Goal: Download file/media

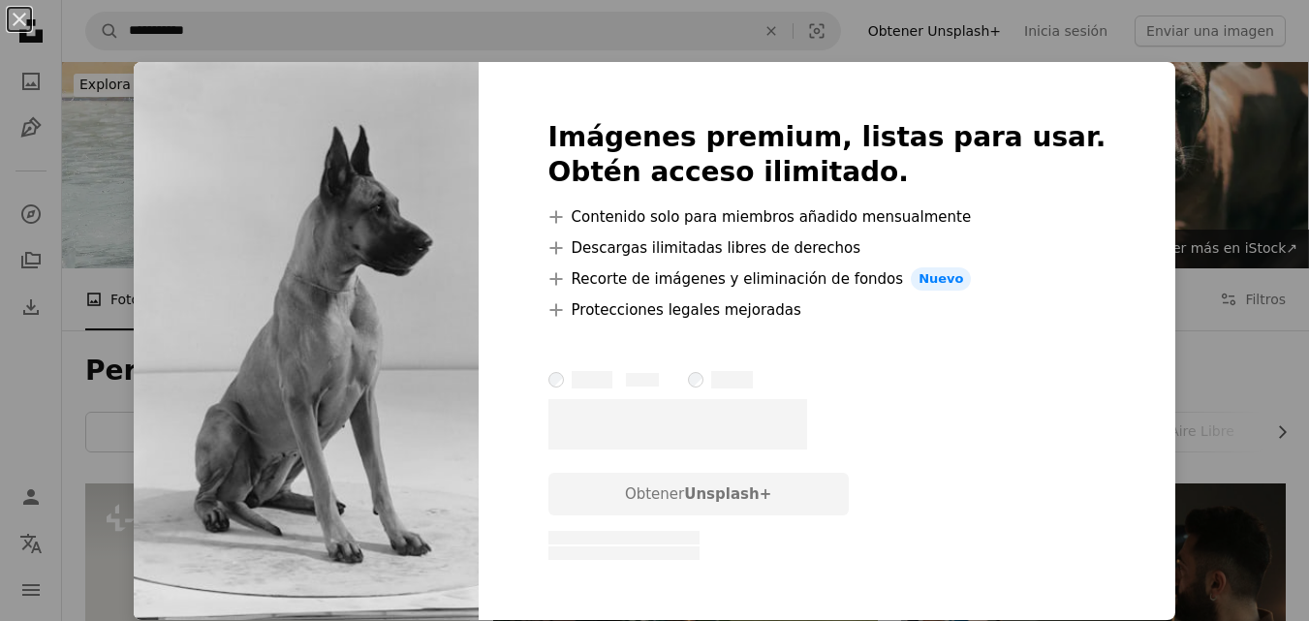
scroll to position [740, 0]
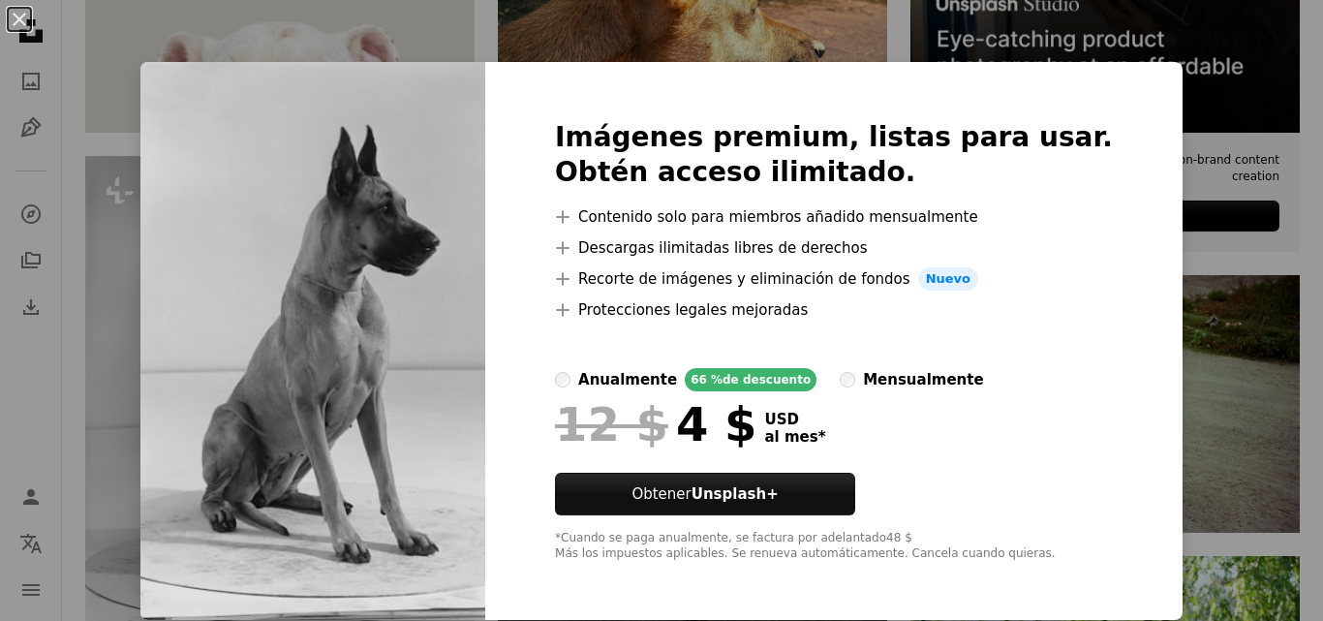
click at [1130, 317] on div "An X shape Imágenes premium, listas para usar. Obtén acceso ilimitado. A plus s…" at bounding box center [661, 310] width 1323 height 621
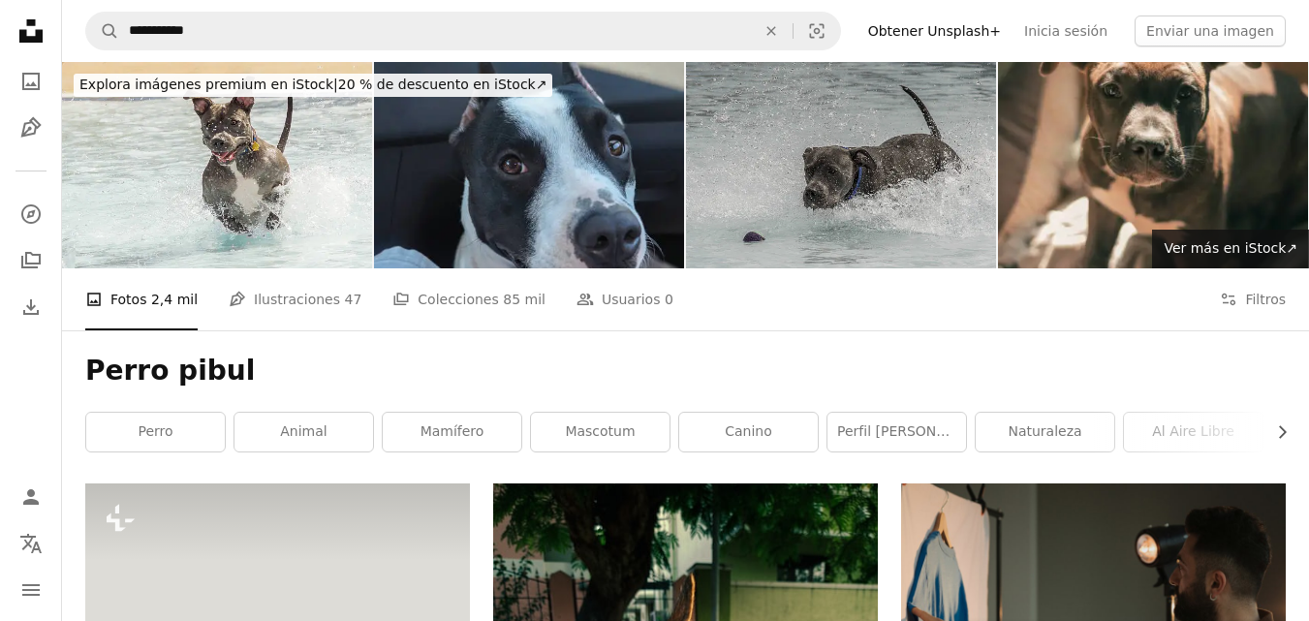
click at [955, 210] on img at bounding box center [841, 165] width 310 height 206
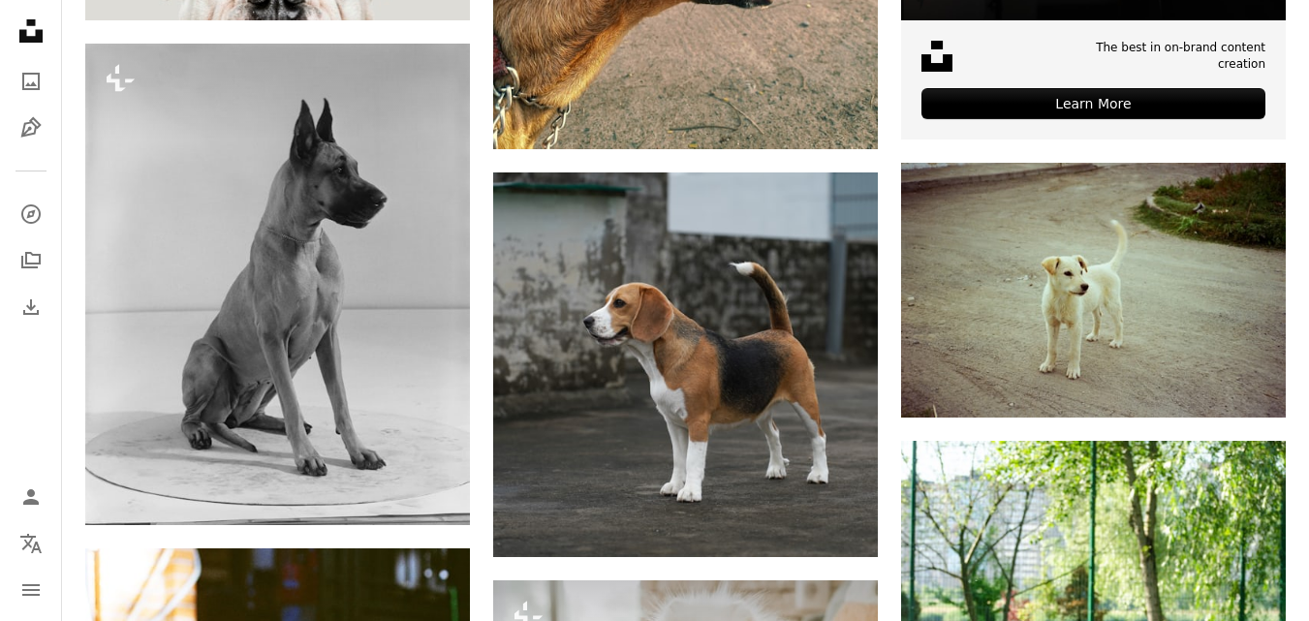
scroll to position [856, 0]
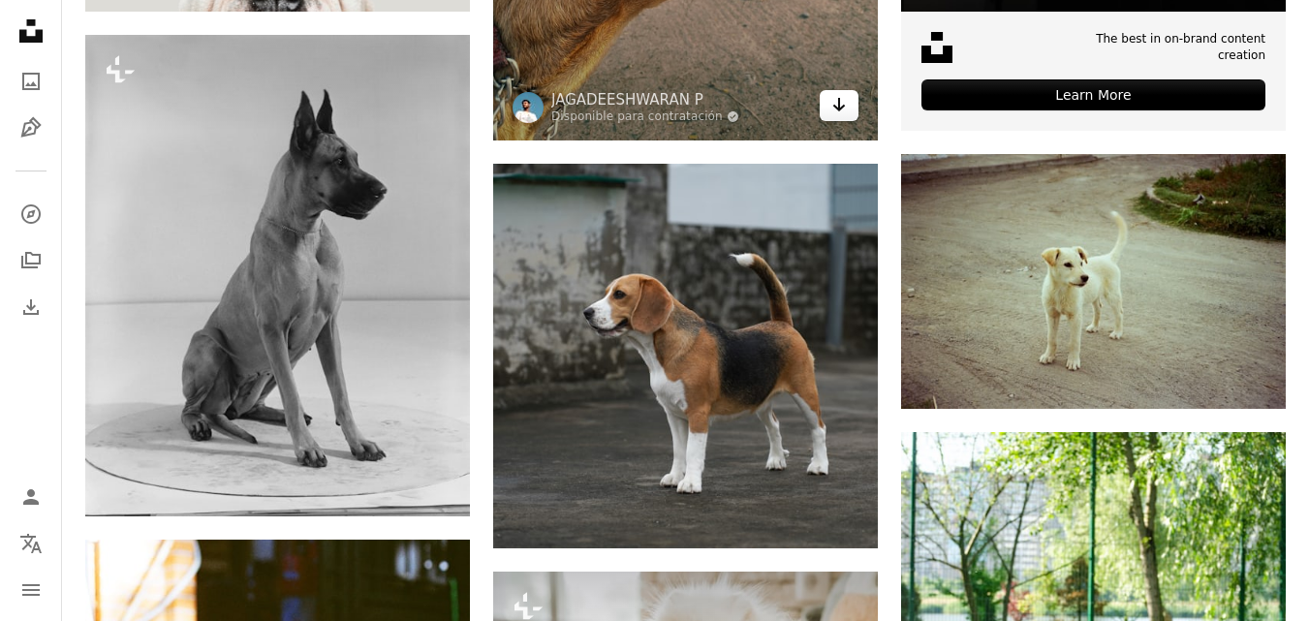
click at [846, 110] on icon "Arrow pointing down" at bounding box center [838, 104] width 15 height 23
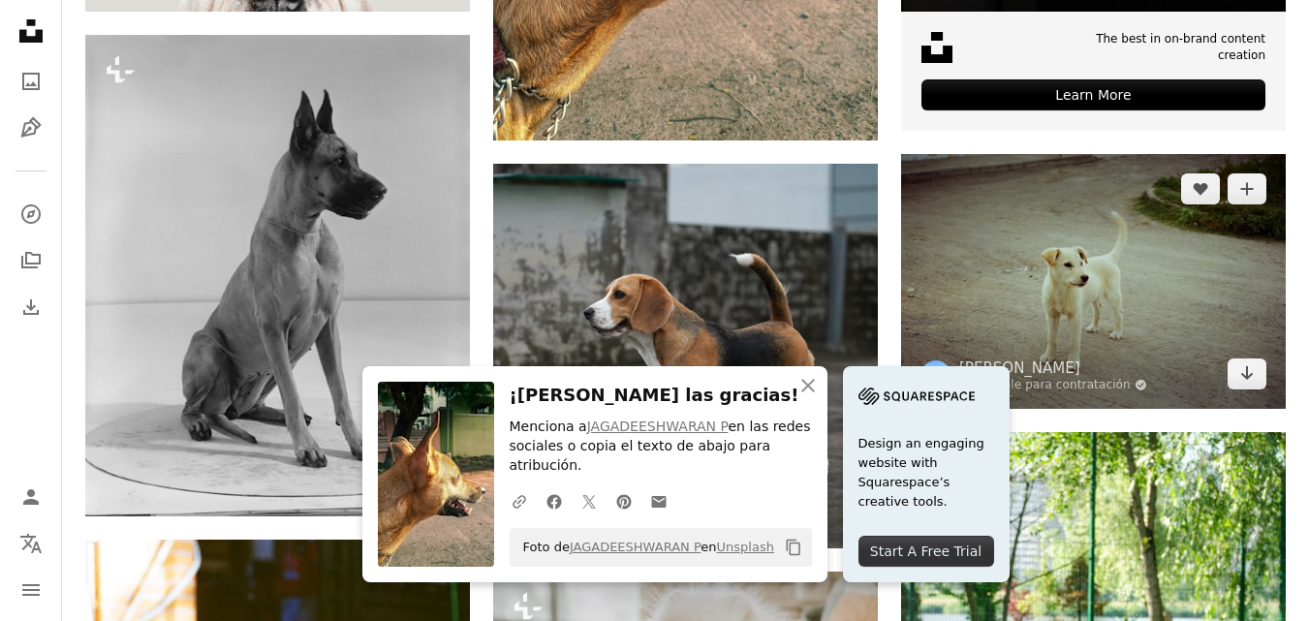
click at [1003, 211] on img at bounding box center [1093, 281] width 385 height 255
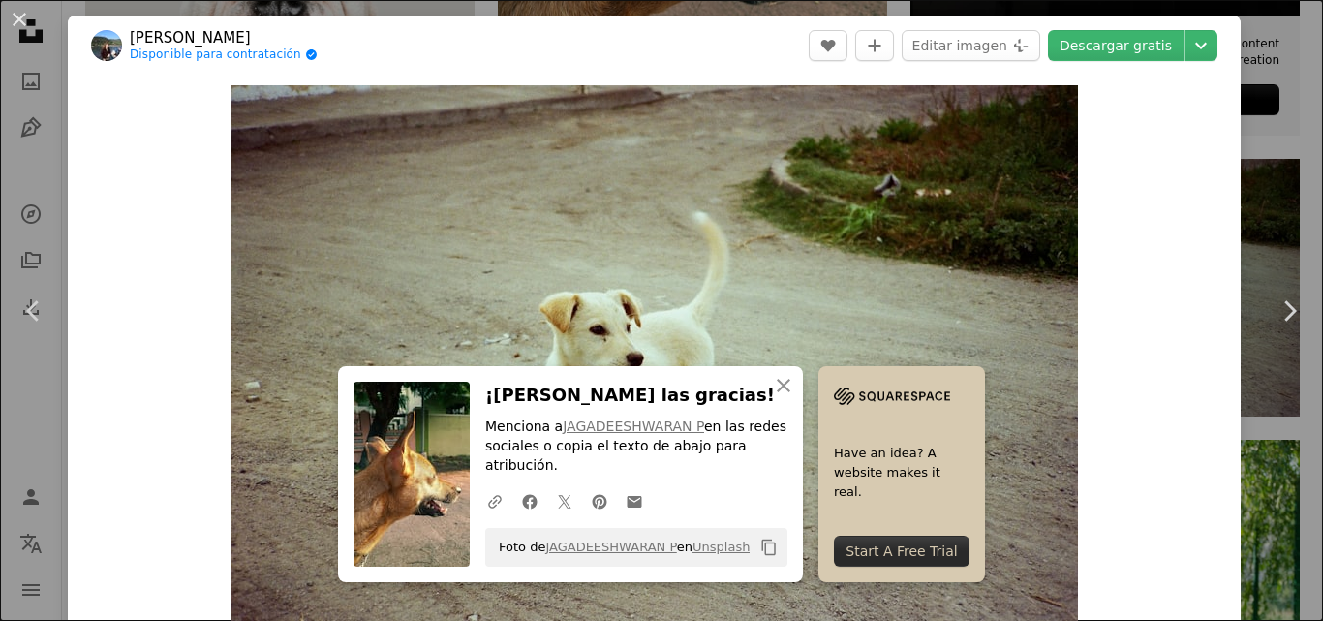
click at [1131, 278] on div "Zoom in" at bounding box center [654, 366] width 1173 height 581
click at [776, 397] on icon "An X shape" at bounding box center [783, 385] width 23 height 23
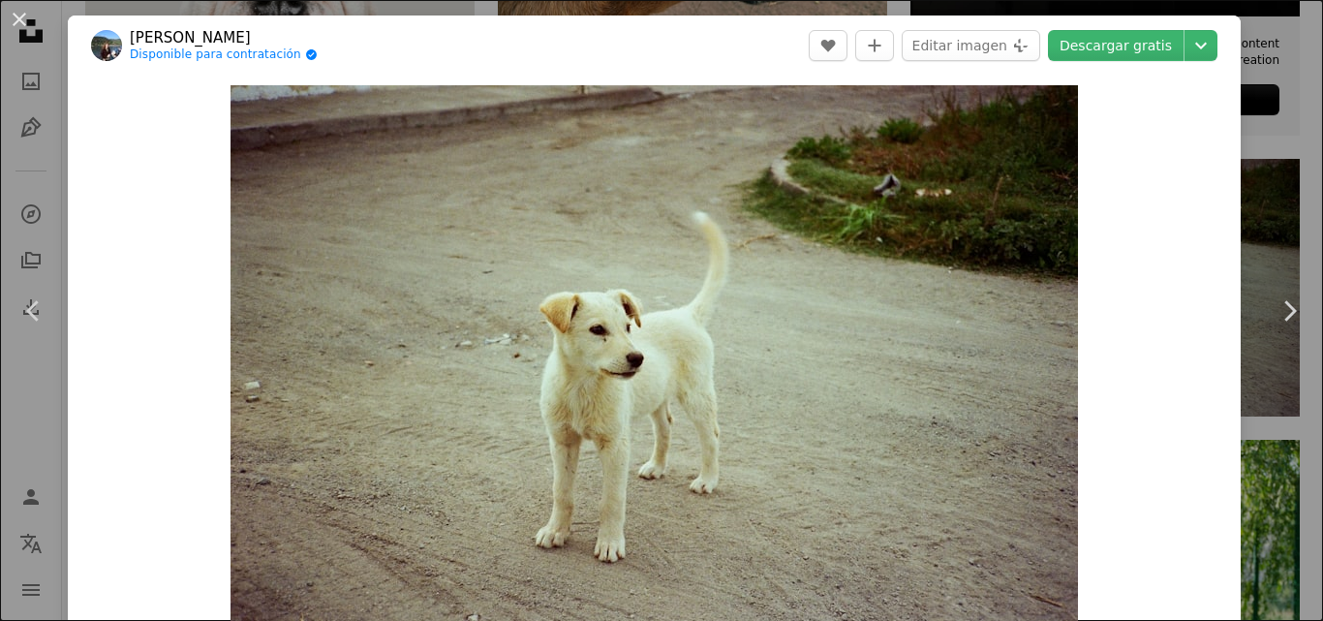
click at [1271, 138] on div "An X shape Chevron left Chevron right [PERSON_NAME] Disponible para contratació…" at bounding box center [661, 310] width 1323 height 621
